Goal: Find contact information: Find contact information

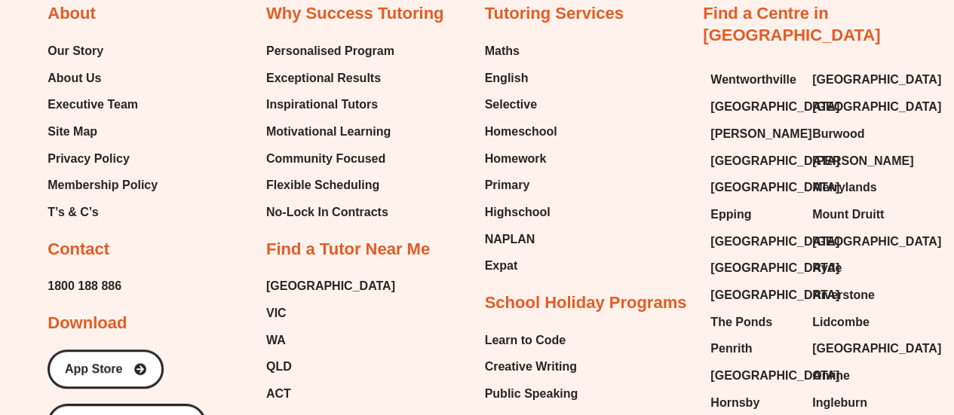
scroll to position [5950, 0]
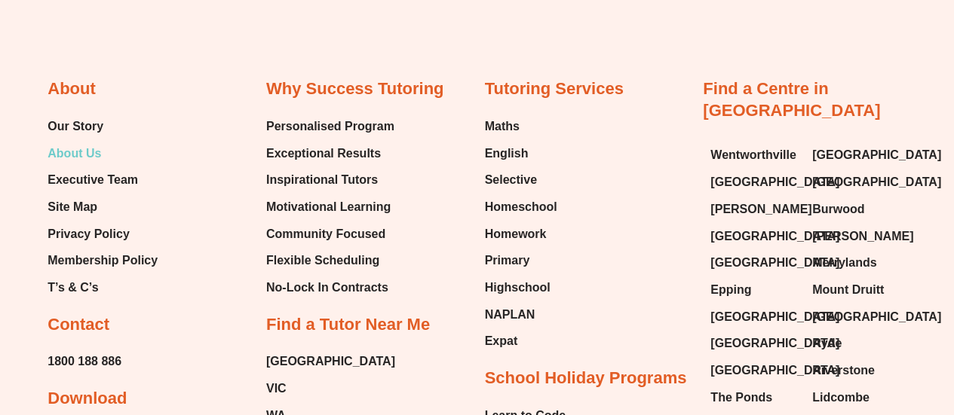
click at [78, 143] on span "About Us" at bounding box center [75, 154] width 54 height 23
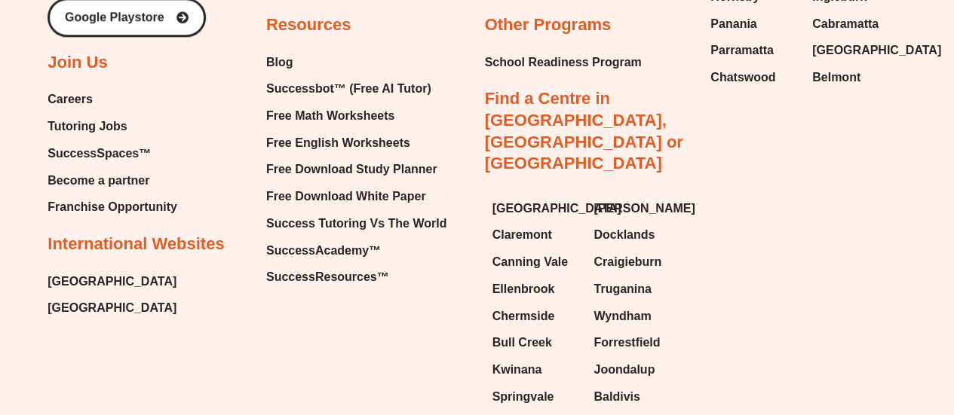
scroll to position [3504, 0]
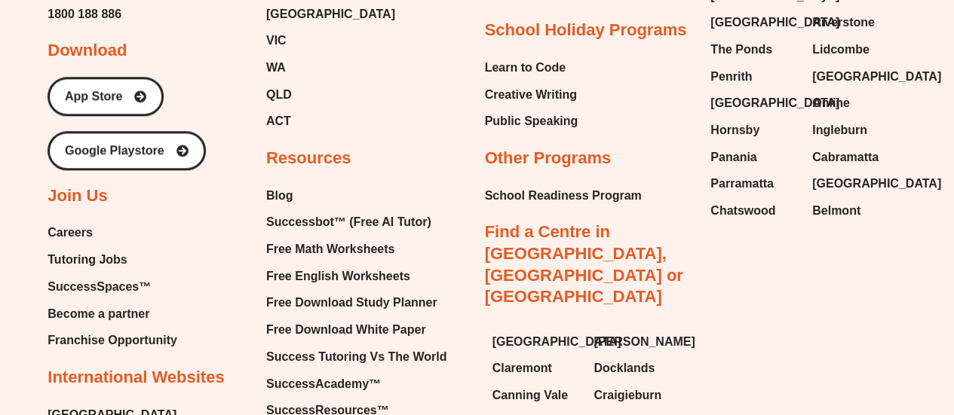
click at [66, 231] on span "Careers" at bounding box center [70, 233] width 45 height 23
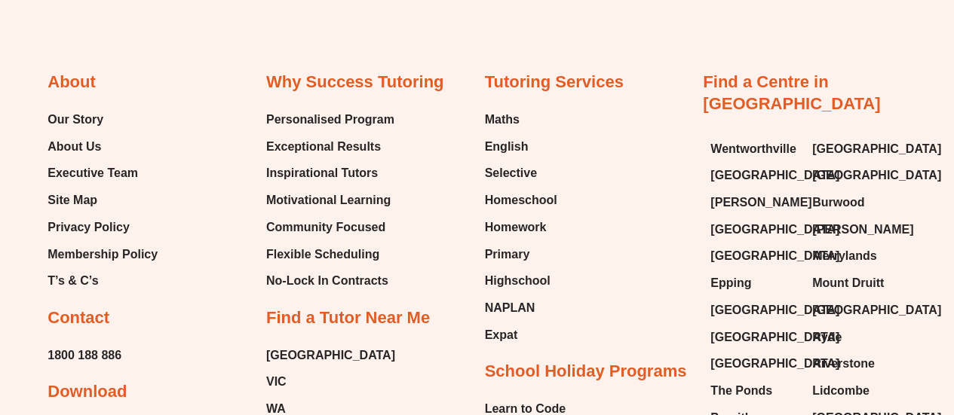
scroll to position [3128, 0]
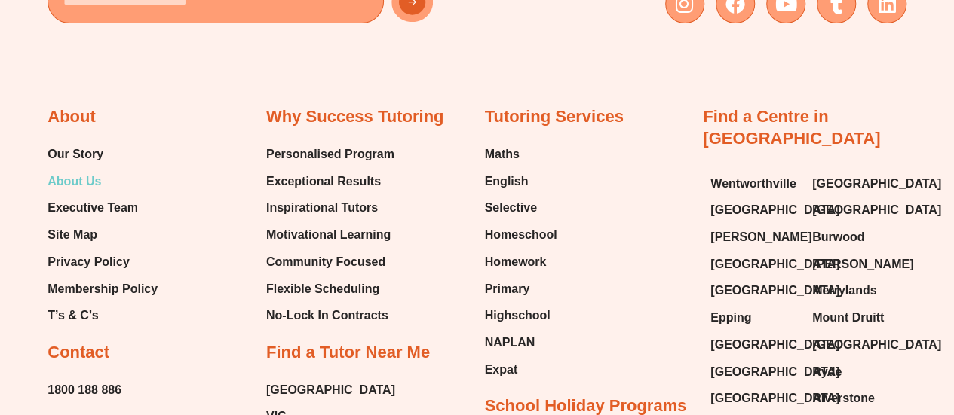
click at [78, 176] on span "About Us" at bounding box center [75, 181] width 54 height 23
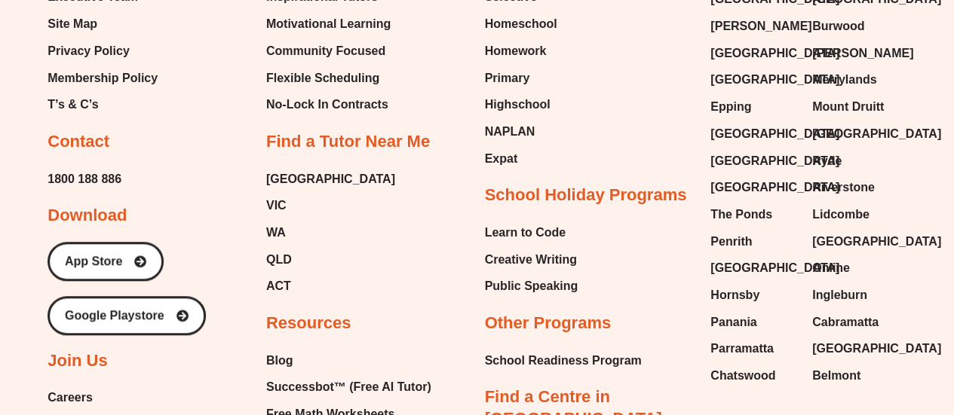
scroll to position [3243, 0]
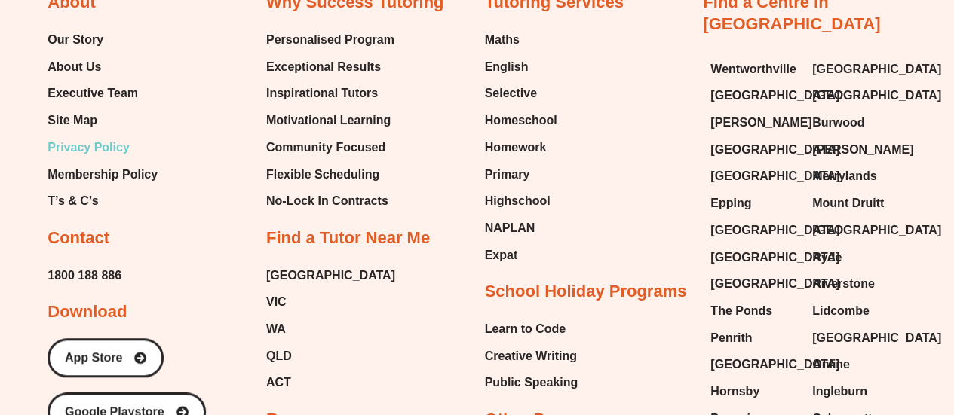
click at [97, 143] on span "Privacy Policy" at bounding box center [89, 147] width 82 height 23
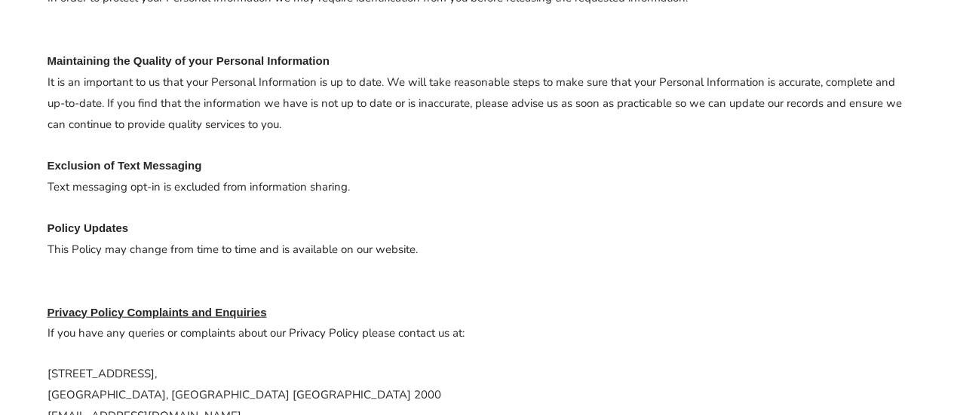
scroll to position [1806, 0]
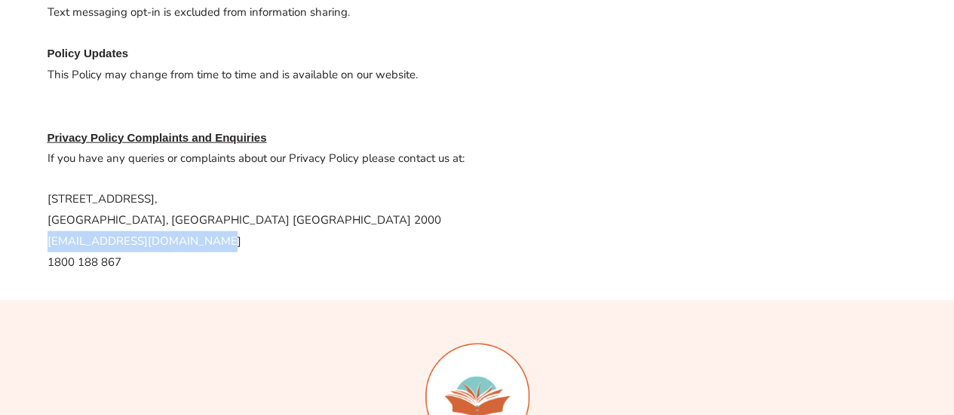
drag, startPoint x: 220, startPoint y: 224, endPoint x: 42, endPoint y: 228, distance: 178.0
copy p "info@successtutoring.com.au"
